Goal: Complete application form

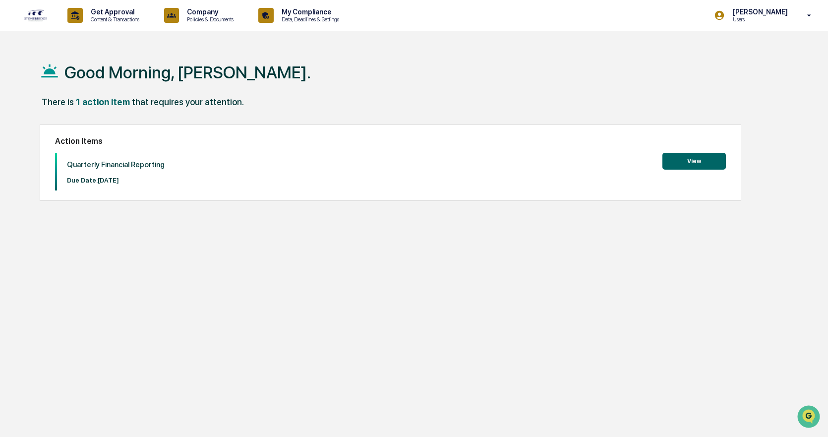
click at [709, 160] on button "View" at bounding box center [693, 161] width 63 height 17
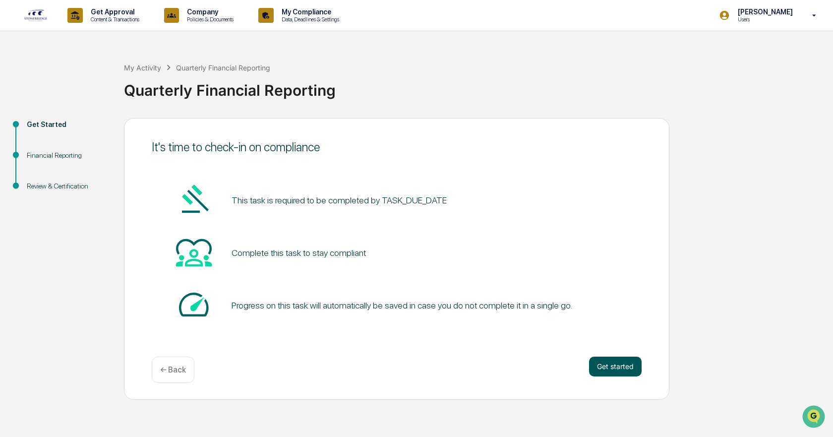
click at [600, 364] on button "Get started" at bounding box center [615, 366] width 53 height 20
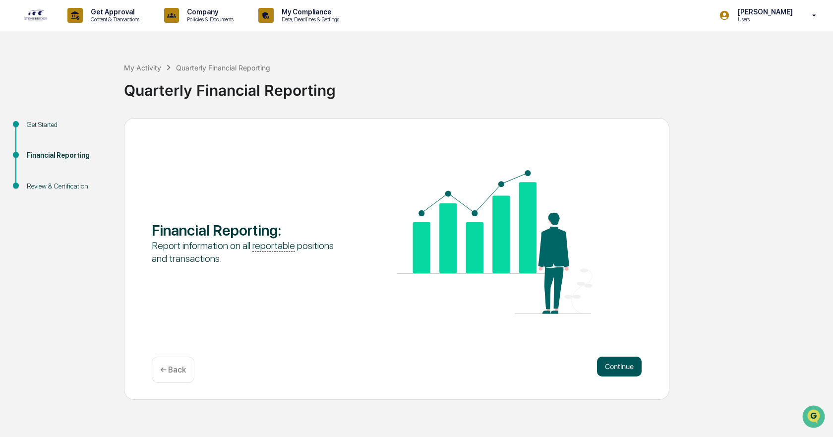
click at [602, 365] on button "Continue" at bounding box center [619, 366] width 45 height 20
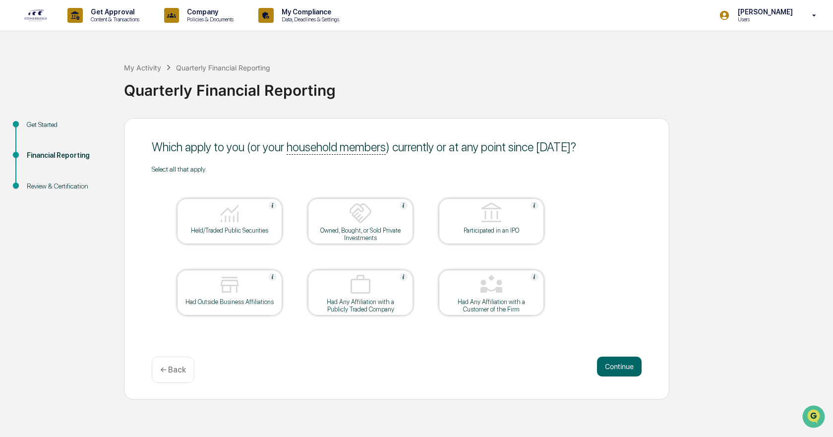
click at [227, 221] on img at bounding box center [230, 213] width 24 height 24
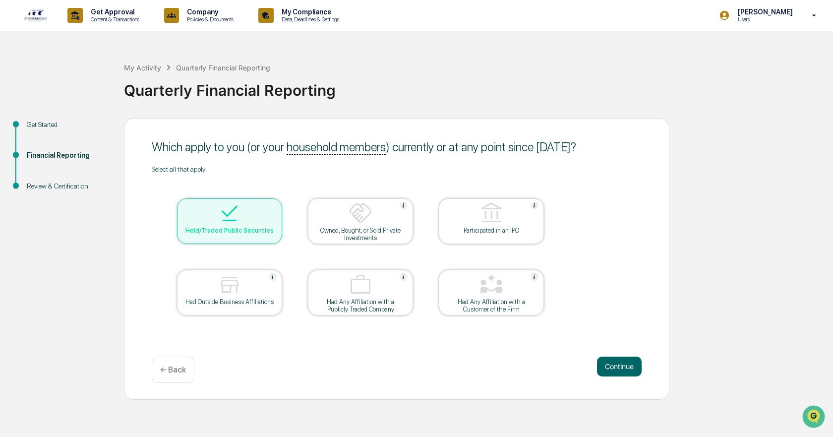
click at [229, 295] on img at bounding box center [230, 285] width 24 height 24
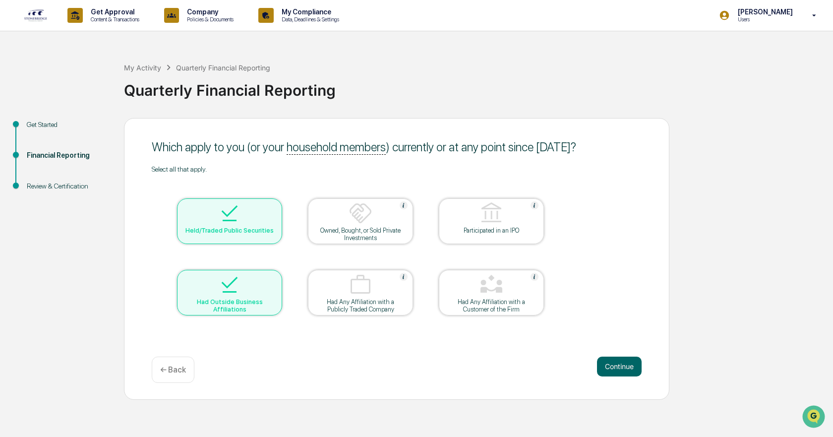
click at [229, 296] on img at bounding box center [230, 285] width 24 height 24
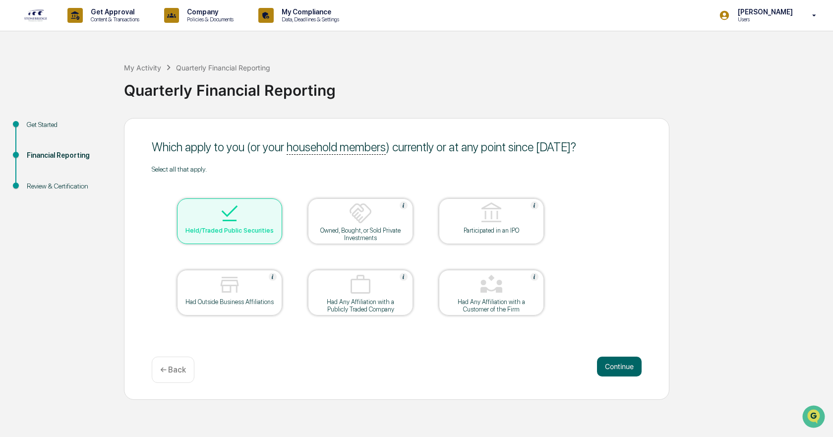
click at [229, 296] on img at bounding box center [230, 285] width 24 height 24
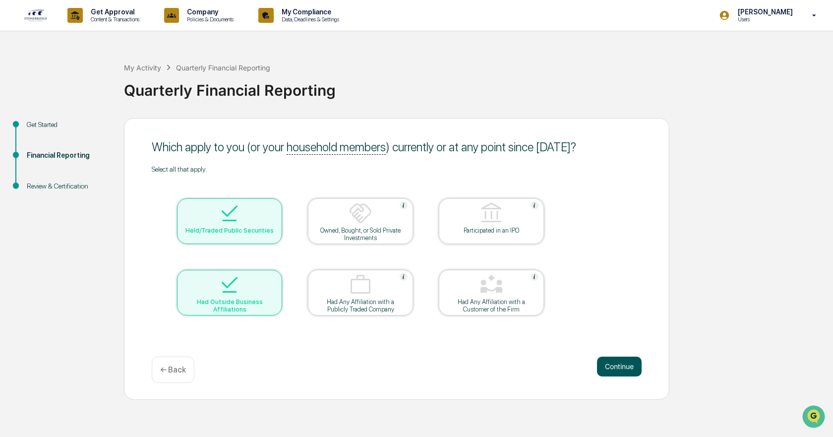
click at [629, 368] on button "Continue" at bounding box center [619, 366] width 45 height 20
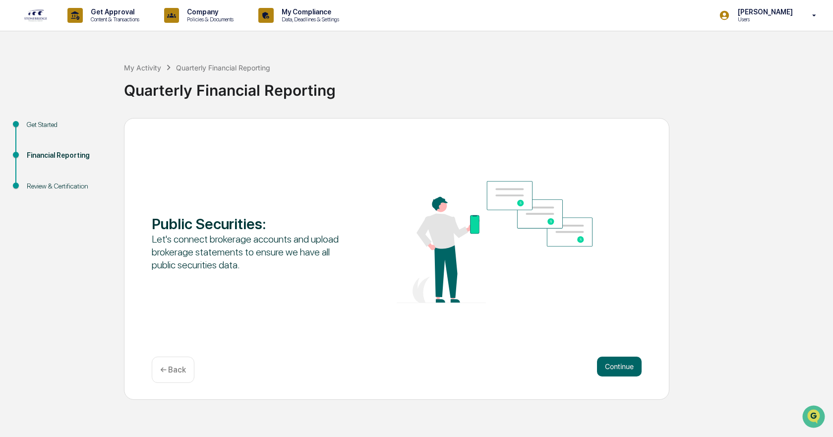
click at [629, 368] on button "Continue" at bounding box center [619, 366] width 45 height 20
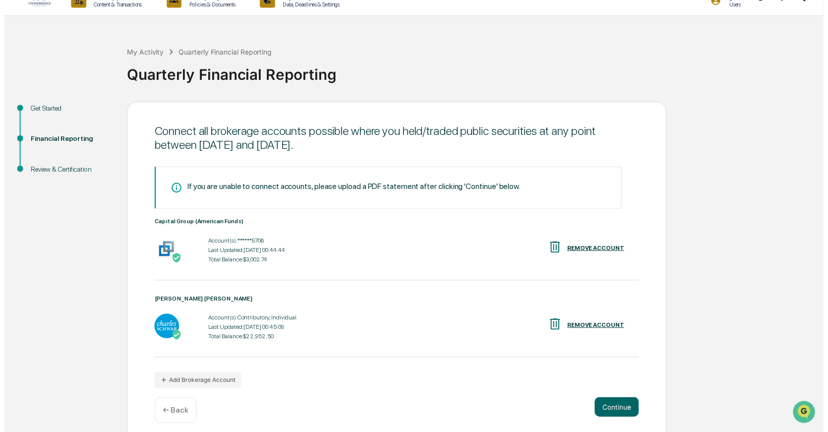
scroll to position [23, 0]
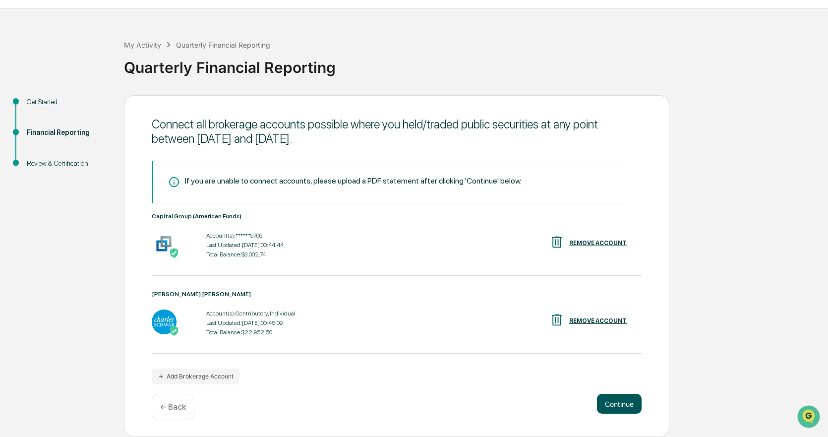
click at [612, 397] on button "Continue" at bounding box center [619, 403] width 45 height 20
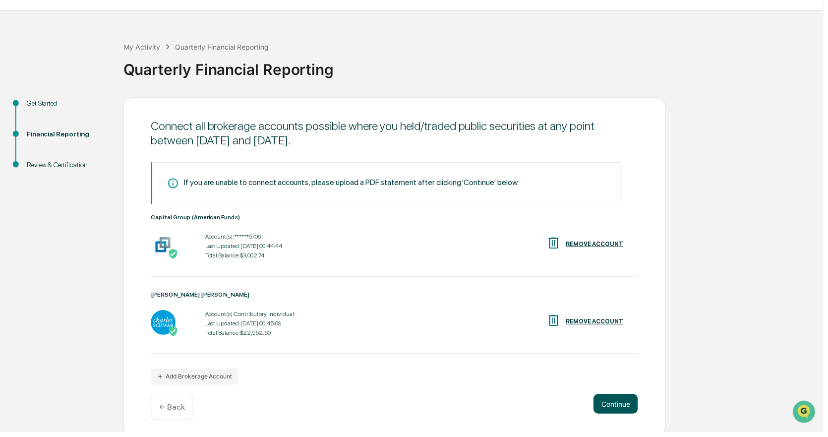
scroll to position [0, 0]
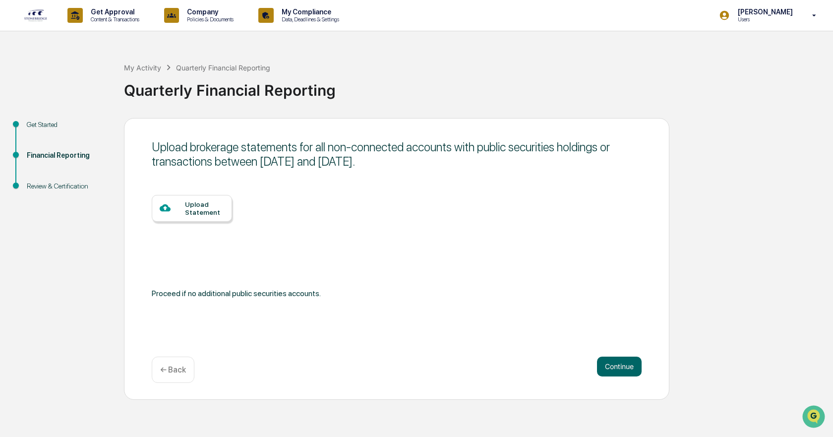
click at [174, 370] on p "← Back" at bounding box center [173, 369] width 26 height 9
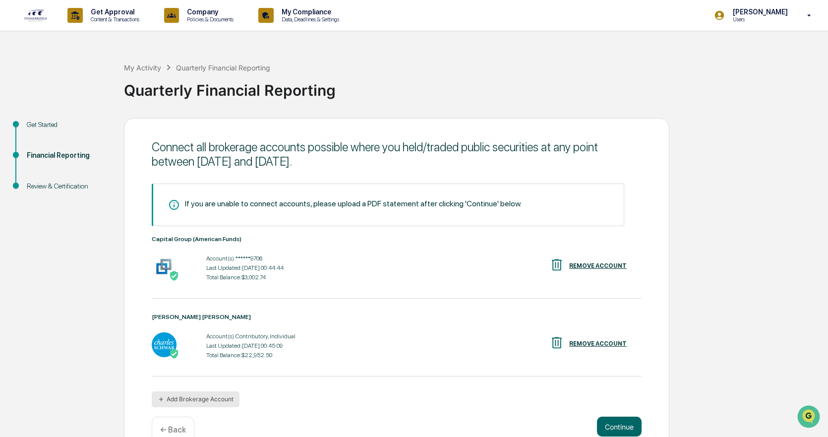
click at [212, 391] on button "Add Brokerage Account" at bounding box center [196, 399] width 88 height 16
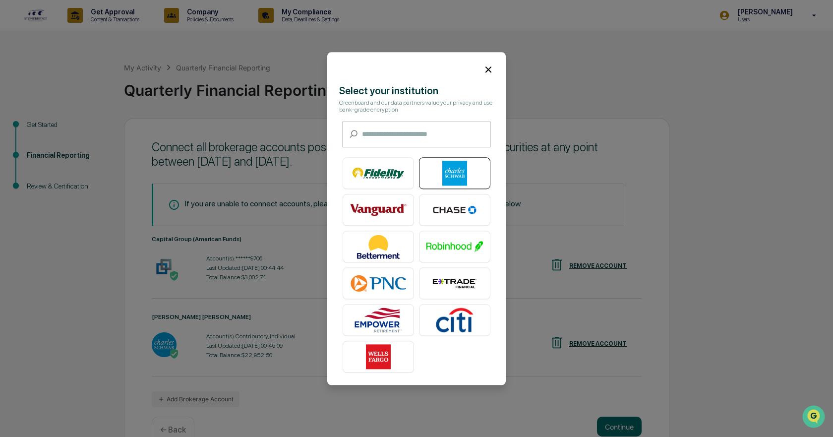
click at [472, 171] on img at bounding box center [454, 173] width 56 height 25
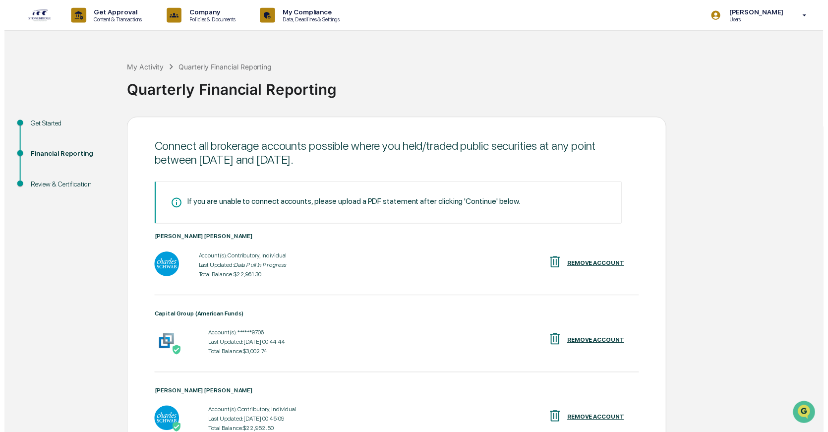
scroll to position [101, 0]
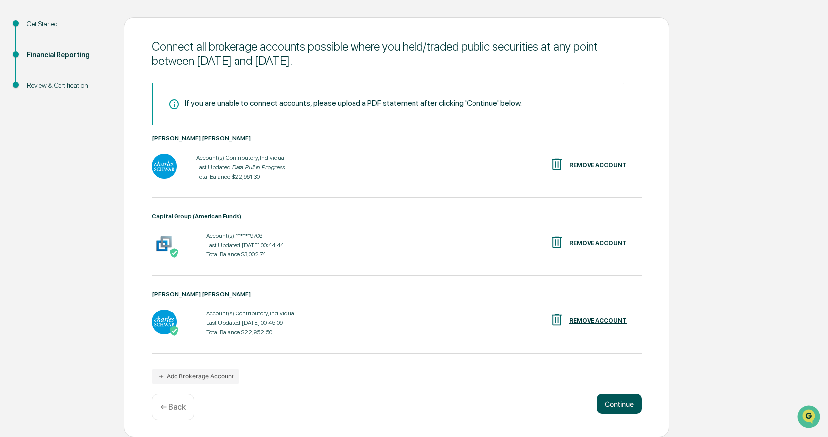
click at [614, 404] on button "Continue" at bounding box center [619, 403] width 45 height 20
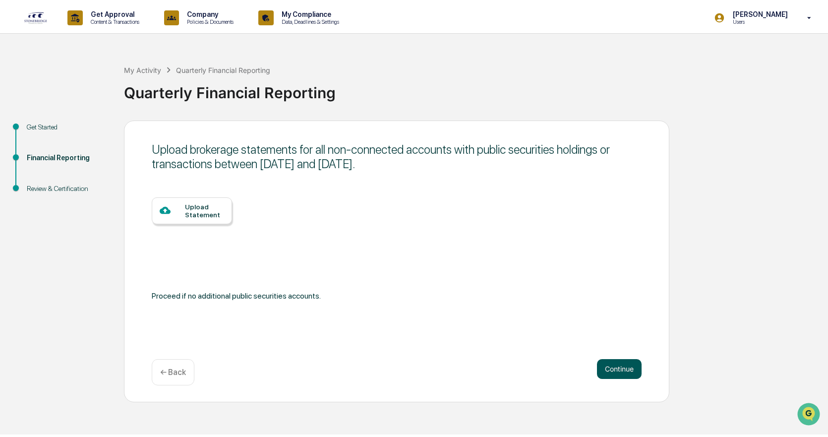
scroll to position [0, 0]
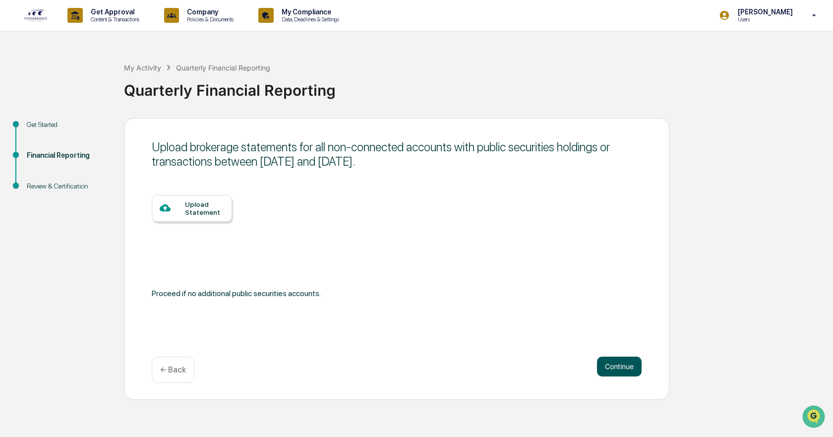
click at [611, 364] on button "Continue" at bounding box center [619, 366] width 45 height 20
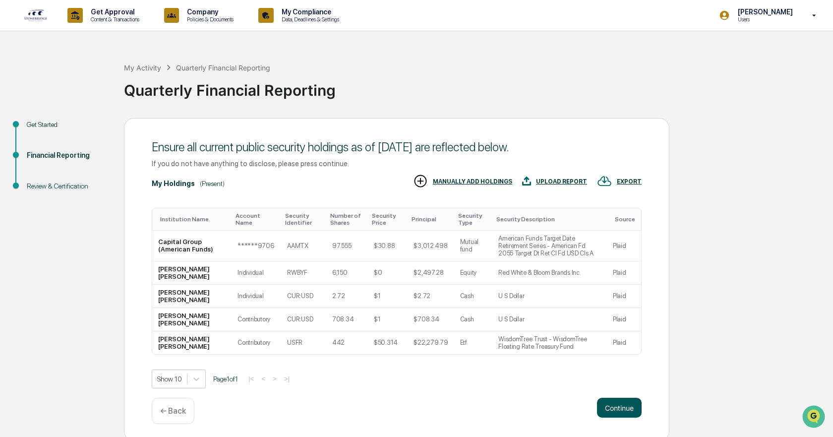
click at [623, 397] on button "Continue" at bounding box center [619, 407] width 45 height 20
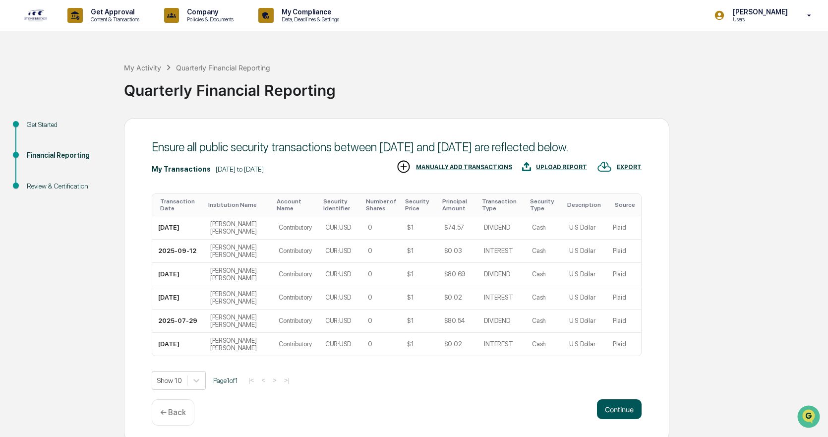
click at [619, 418] on button "Continue" at bounding box center [619, 409] width 45 height 20
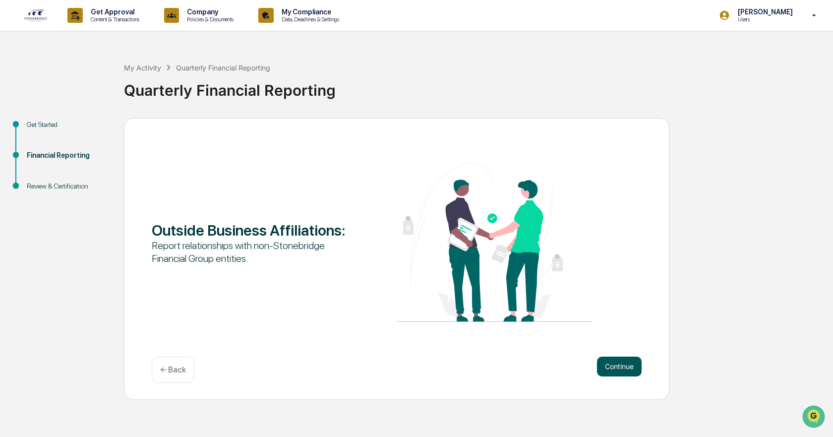
click at [613, 369] on button "Continue" at bounding box center [619, 366] width 45 height 20
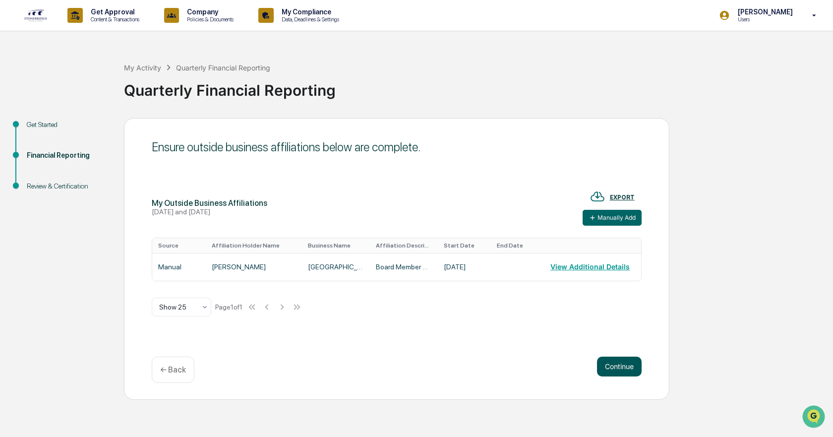
click at [613, 369] on button "Continue" at bounding box center [619, 366] width 45 height 20
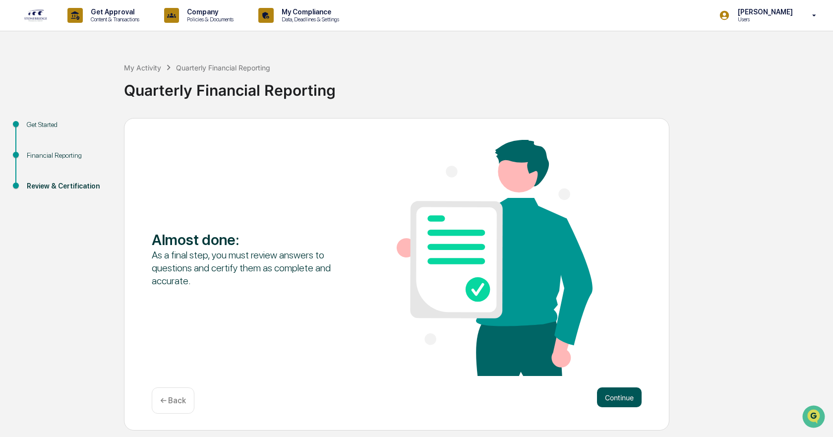
click at [626, 395] on button "Continue" at bounding box center [619, 397] width 45 height 20
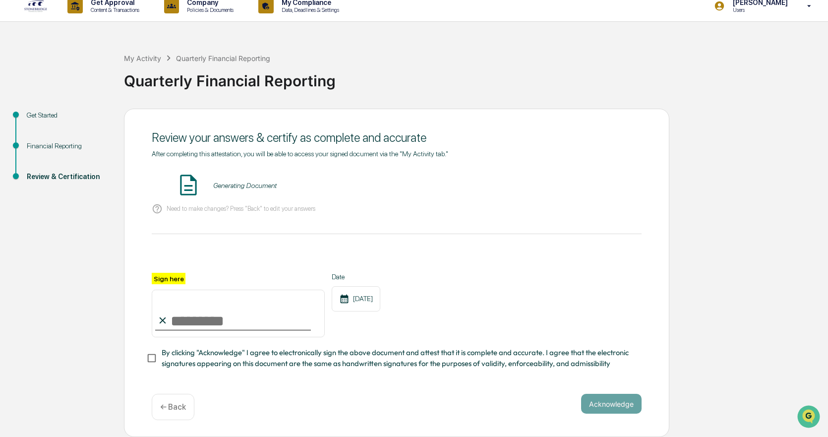
scroll to position [12, 0]
click at [263, 316] on input "Sign here" at bounding box center [238, 313] width 173 height 48
type input "**********"
click at [596, 402] on button "Acknowledge" at bounding box center [611, 403] width 60 height 20
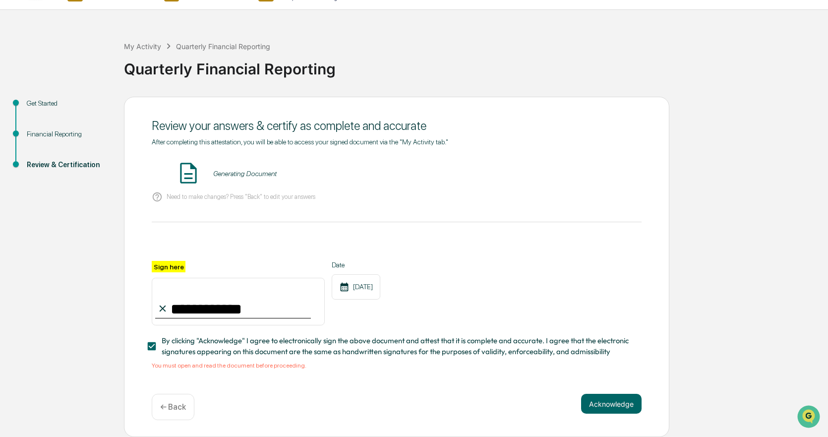
scroll to position [24, 0]
click at [338, 177] on div "Generating Document" at bounding box center [397, 174] width 490 height 26
click at [182, 173] on img at bounding box center [188, 173] width 25 height 25
click at [189, 164] on img at bounding box center [188, 173] width 25 height 25
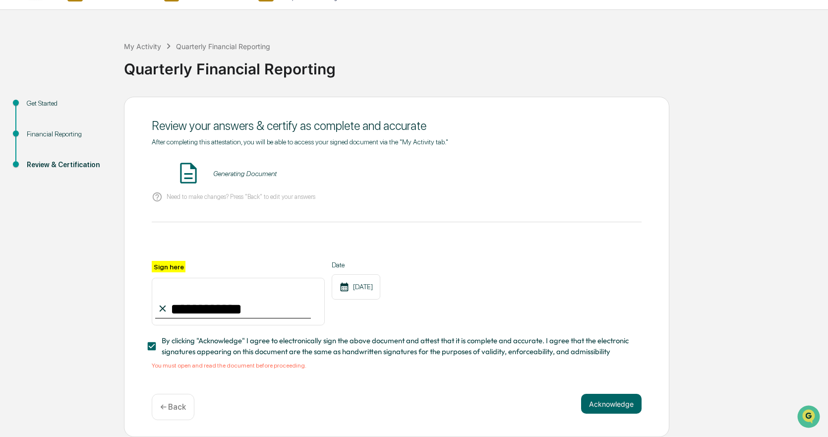
click at [239, 169] on div "Generating Document" at bounding box center [244, 173] width 63 height 8
click at [178, 170] on img at bounding box center [188, 173] width 25 height 25
click at [605, 398] on button "Acknowledge" at bounding box center [611, 403] width 60 height 20
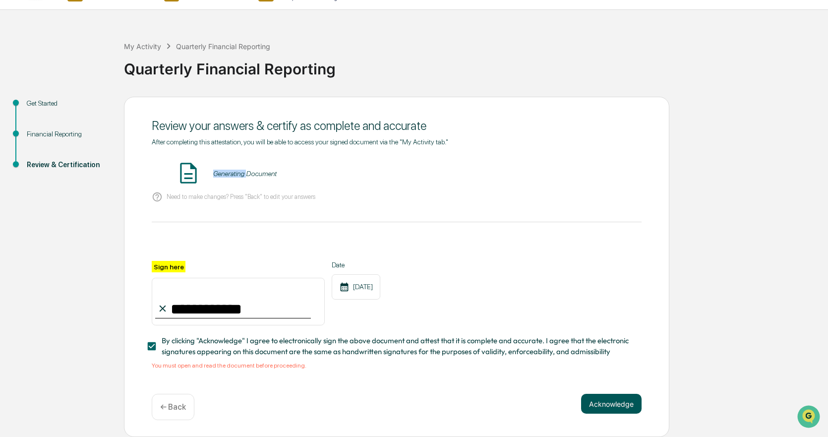
click at [624, 407] on button "Acknowledge" at bounding box center [611, 403] width 60 height 20
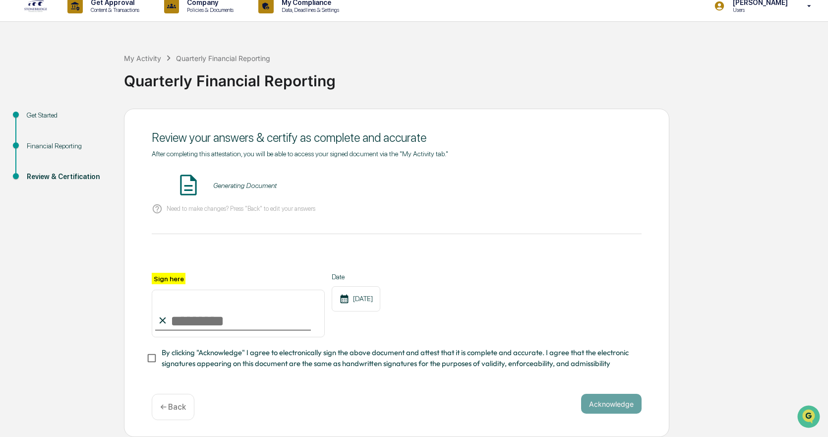
click at [238, 181] on div "Generating Document" at bounding box center [244, 185] width 63 height 8
click at [579, 179] on button "VIEW" at bounding box center [585, 185] width 64 height 17
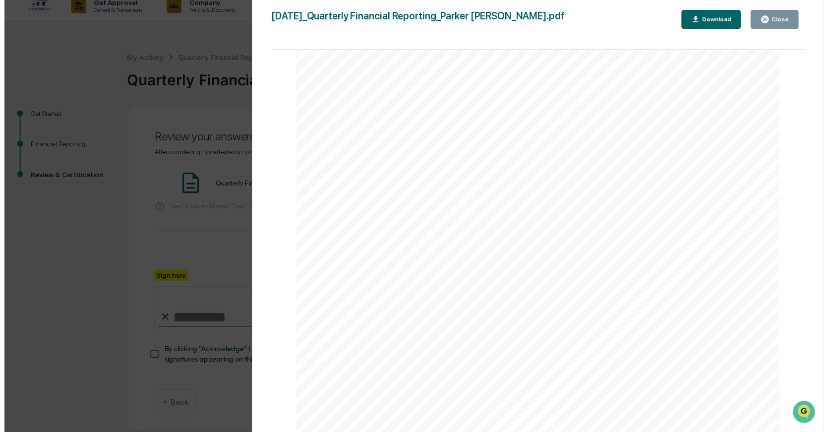
scroll to position [1773, 0]
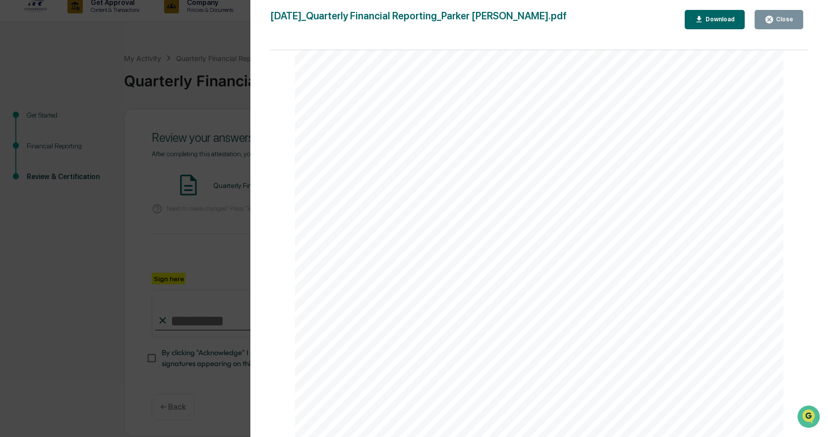
click at [792, 16] on div "Close" at bounding box center [783, 19] width 19 height 7
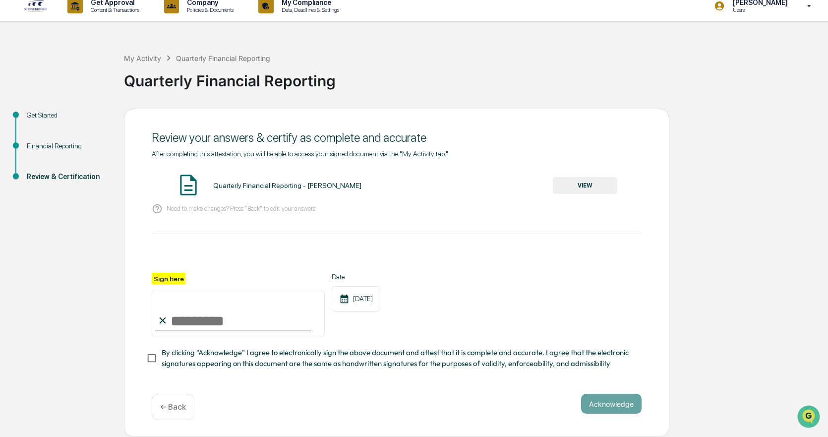
click at [201, 319] on input "Sign here" at bounding box center [238, 313] width 173 height 48
type input "**********"
click at [600, 406] on button "Acknowledge" at bounding box center [611, 403] width 60 height 20
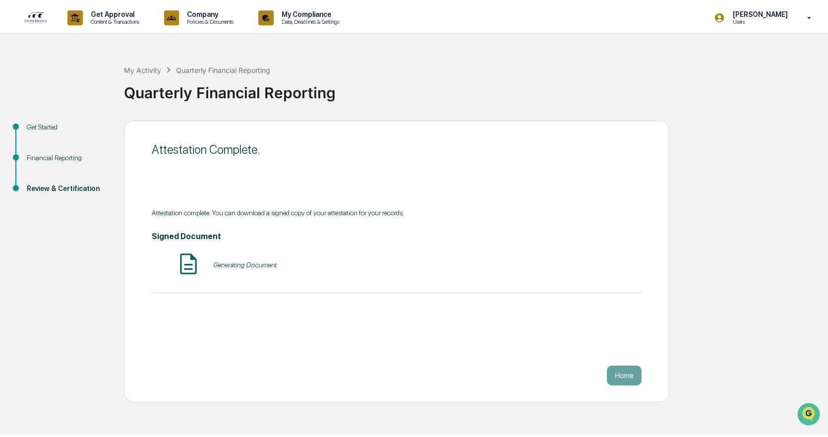
scroll to position [0, 0]
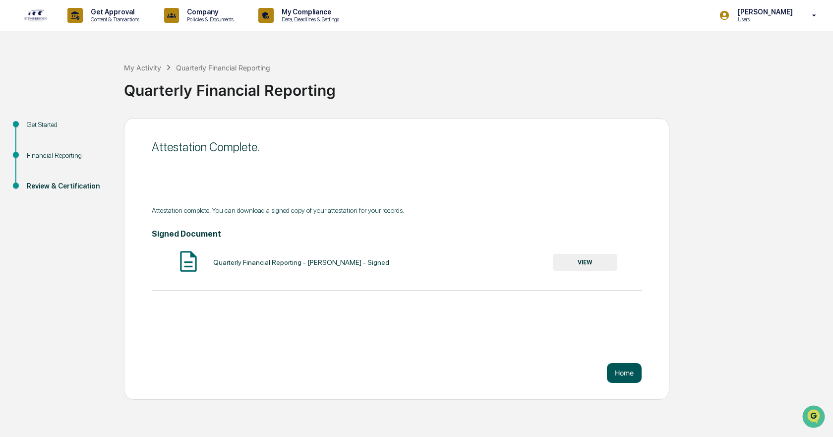
click at [620, 370] on button "Home" at bounding box center [624, 373] width 35 height 20
